Goal: Navigation & Orientation: Find specific page/section

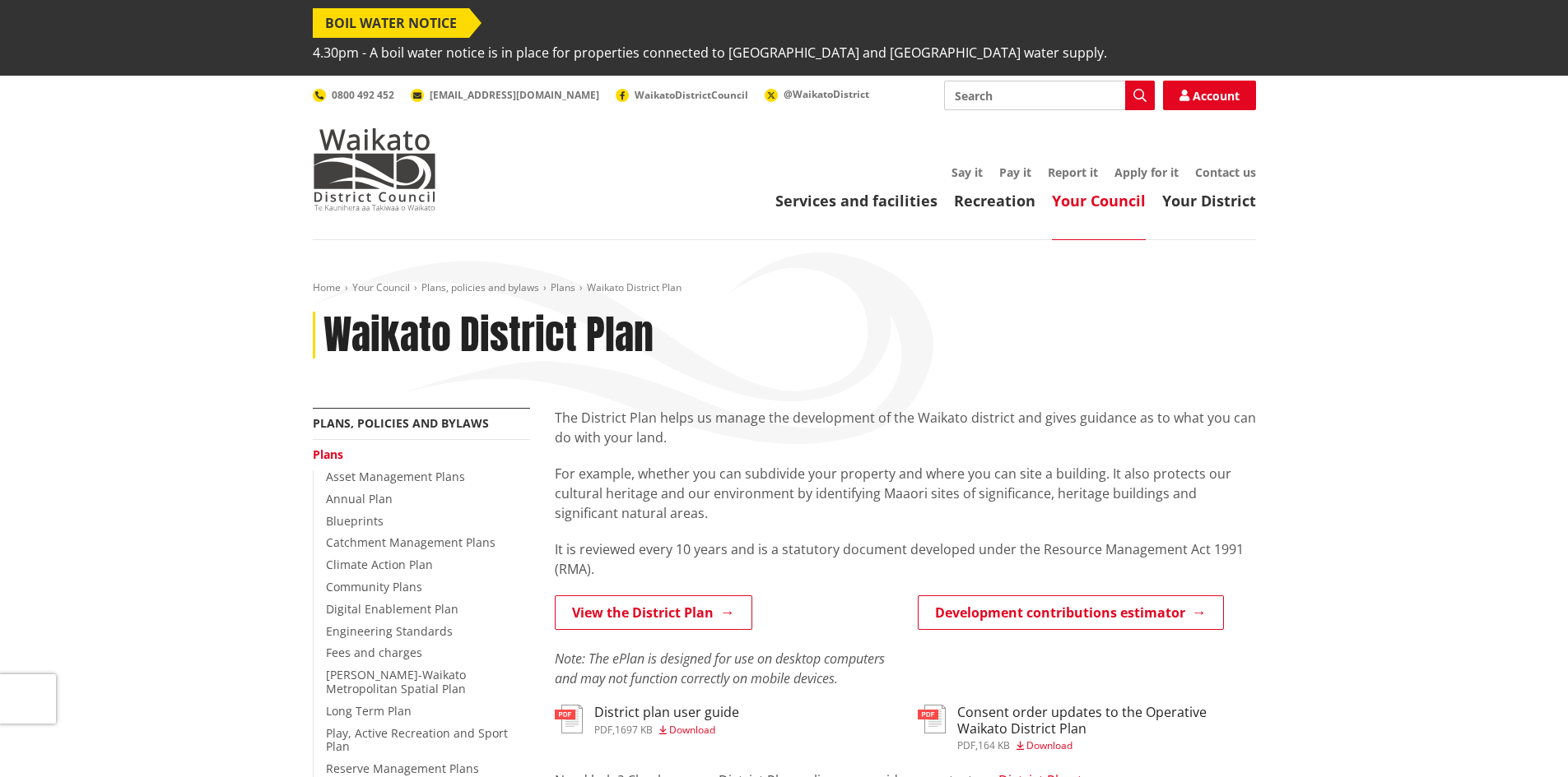
click at [1086, 191] on link "Your Council" at bounding box center [1099, 201] width 94 height 20
click at [1210, 191] on link "Your District" at bounding box center [1209, 201] width 94 height 20
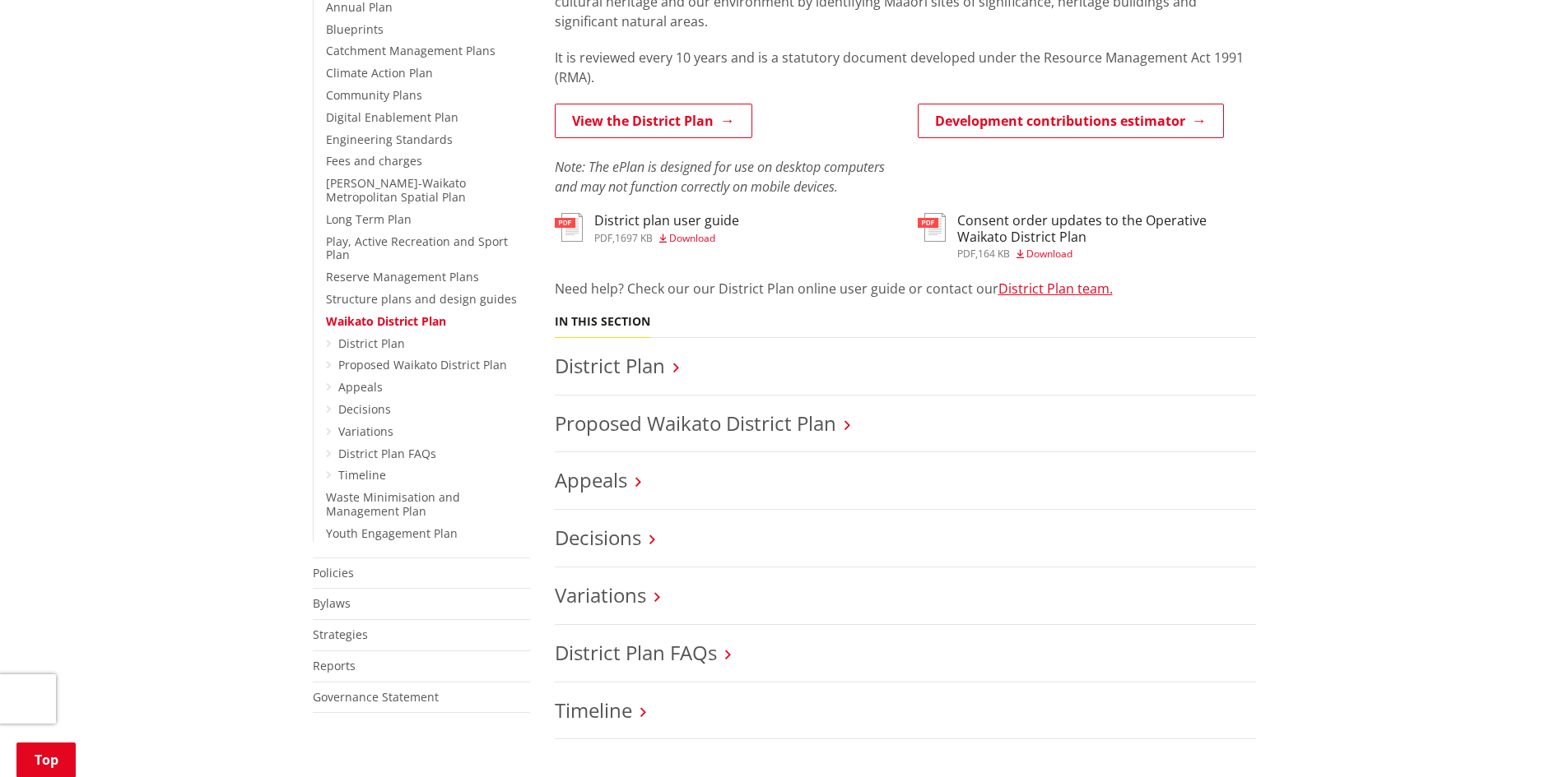
scroll to position [494, 0]
click at [614, 351] on link "District Plan" at bounding box center [609, 364] width 110 height 27
